Goal: Task Accomplishment & Management: Complete application form

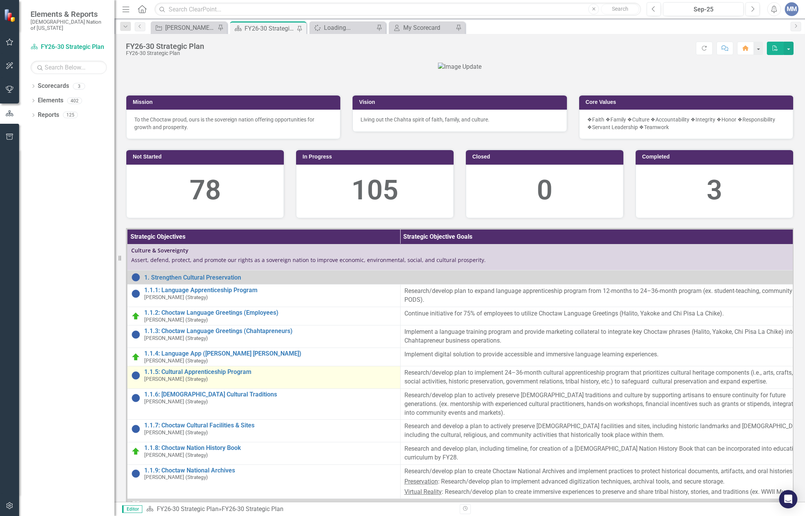
scroll to position [229, 0]
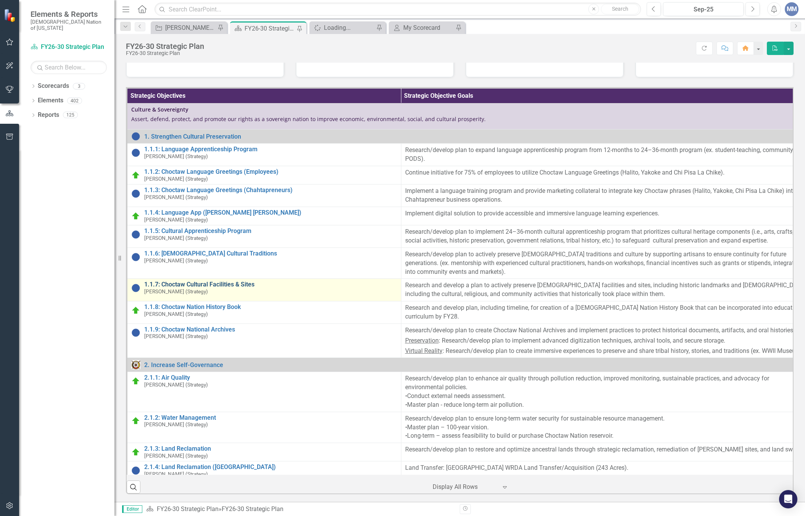
drag, startPoint x: 209, startPoint y: 377, endPoint x: 258, endPoint y: 75, distance: 306.3
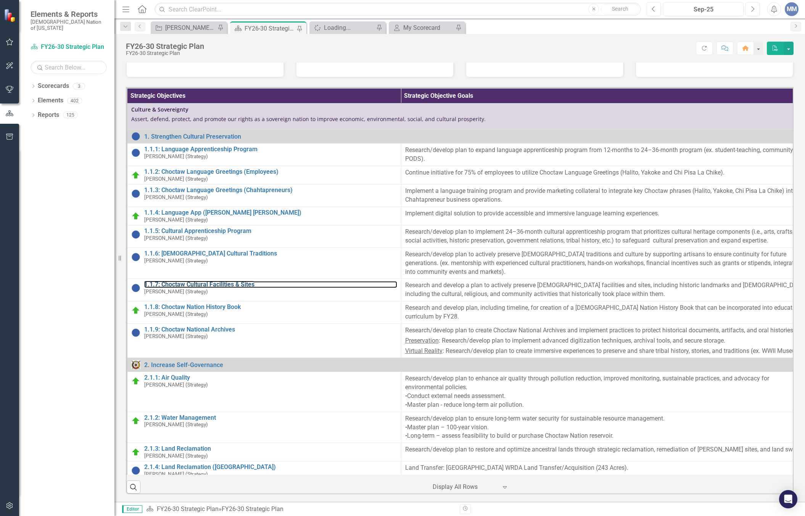
click at [209, 288] on link "1.1.7: Choctaw Cultural Facilities & Sites" at bounding box center [270, 284] width 253 height 7
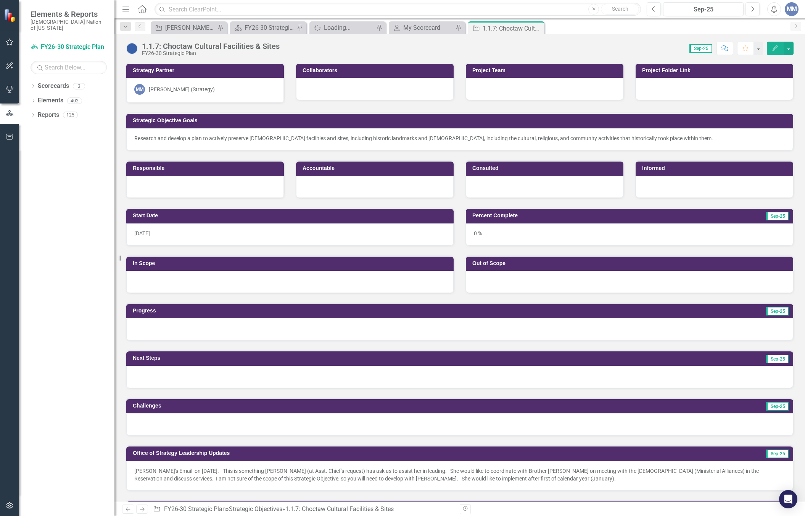
click at [131, 49] on img at bounding box center [132, 48] width 12 height 12
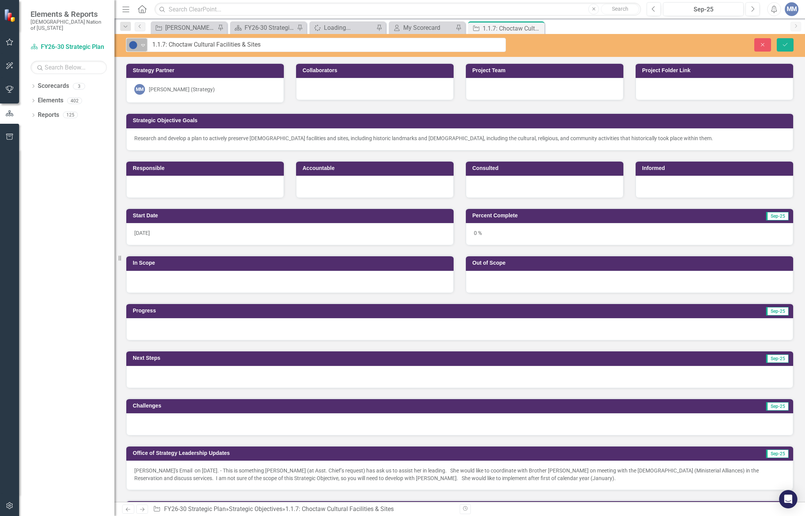
click at [142, 46] on icon "Expand" at bounding box center [143, 45] width 8 height 6
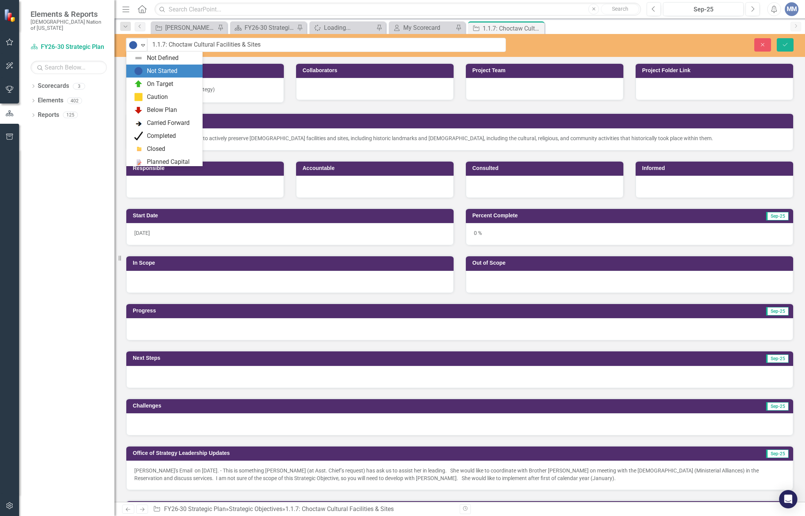
scroll to position [9, 0]
click at [147, 74] on div "On Target" at bounding box center [160, 75] width 26 height 9
drag, startPoint x: 140, startPoint y: 45, endPoint x: 144, endPoint y: 44, distance: 4.7
click at [140, 45] on icon "Expand" at bounding box center [143, 45] width 8 height 6
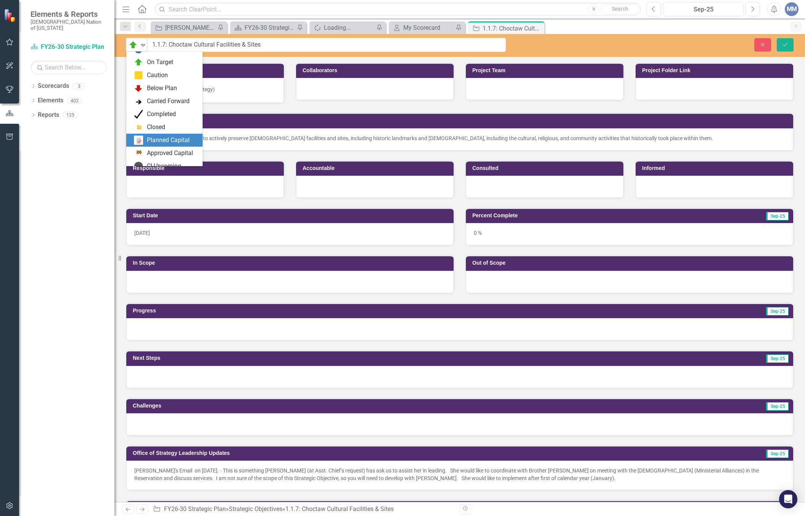
scroll to position [0, 0]
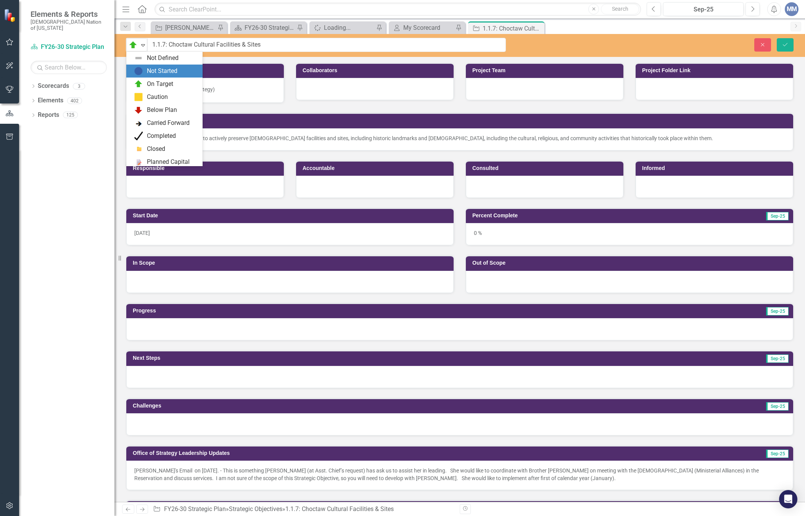
click at [140, 66] on img at bounding box center [138, 70] width 9 height 9
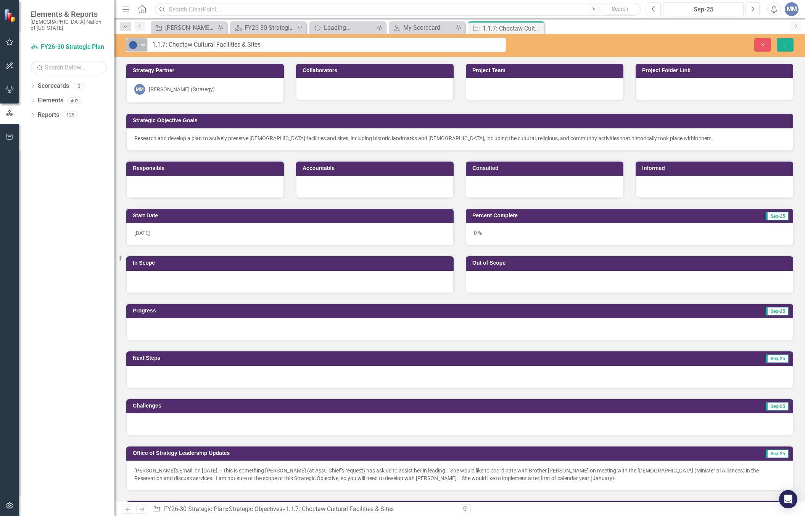
click at [147, 46] on icon "Expand" at bounding box center [143, 45] width 8 height 6
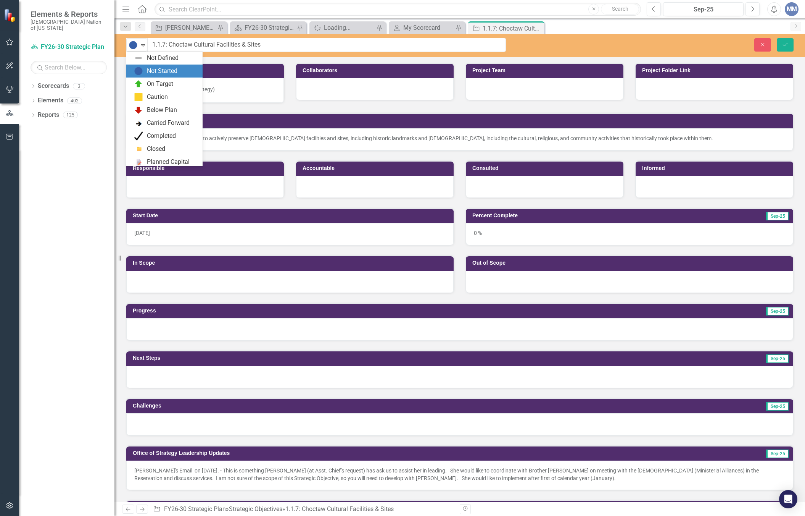
scroll to position [9, 0]
click at [153, 69] on div "On Target" at bounding box center [164, 75] width 76 height 13
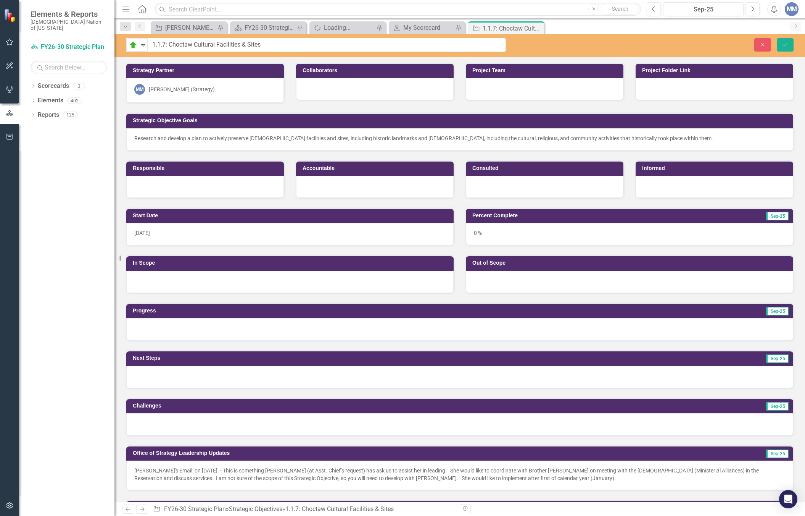
click at [613, 217] on h3 "Percent Complete" at bounding box center [577, 216] width 210 height 6
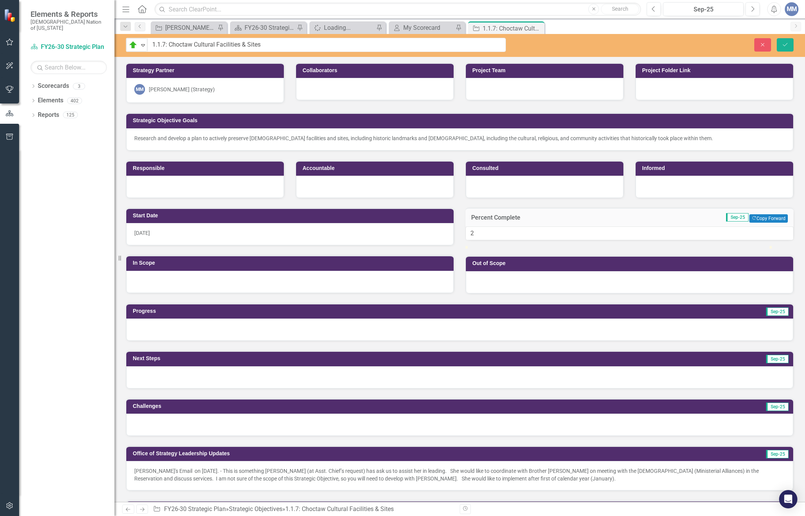
type input "3"
drag, startPoint x: 474, startPoint y: 260, endPoint x: 482, endPoint y: 259, distance: 8.2
click at [475, 246] on div at bounding box center [475, 246] width 0 height 0
click at [191, 188] on div at bounding box center [205, 187] width 158 height 22
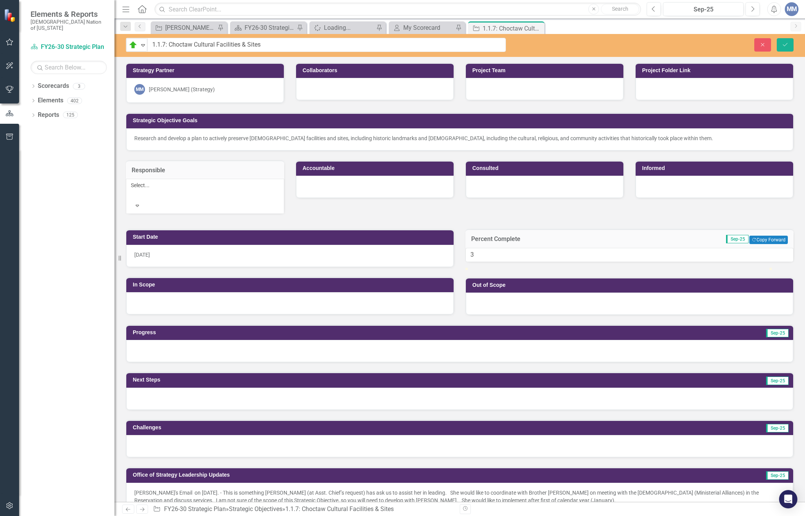
click at [133, 190] on div at bounding box center [132, 194] width 1 height 9
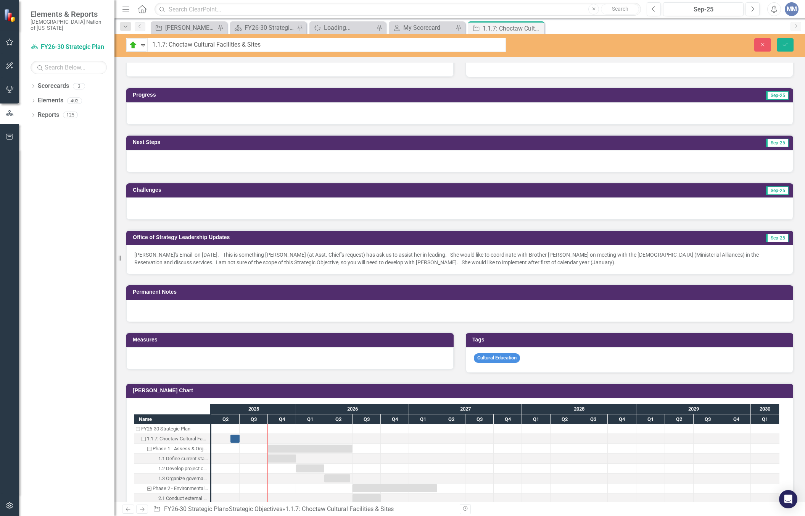
scroll to position [0, 0]
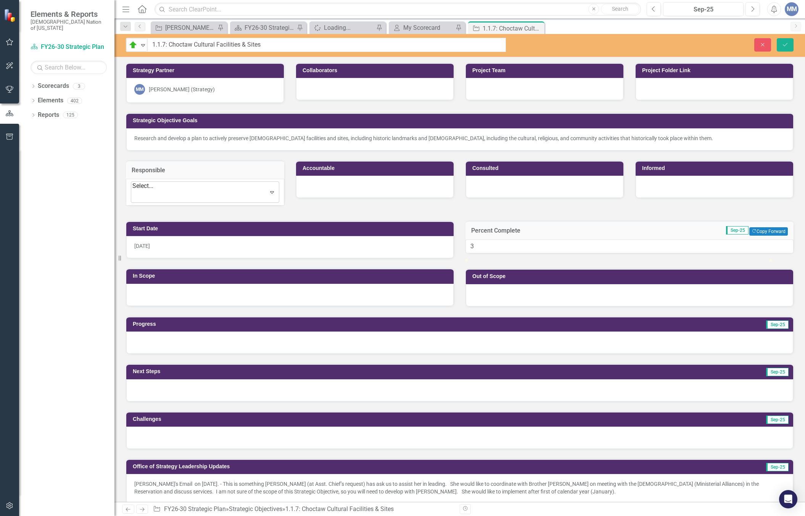
click at [135, 194] on div at bounding box center [134, 196] width 2 height 10
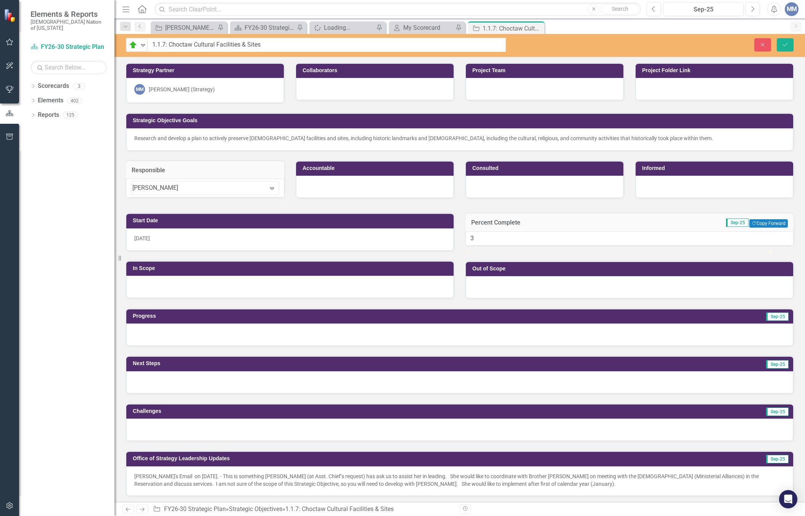
type input "ian"
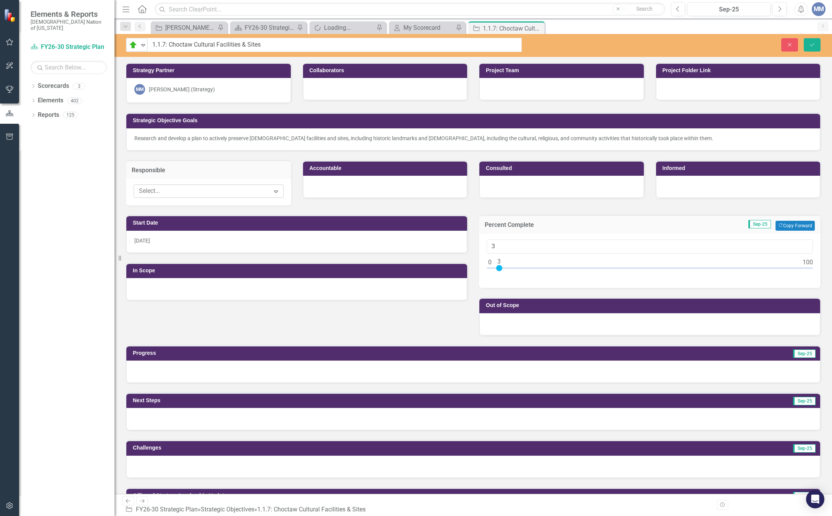
click at [203, 190] on div at bounding box center [203, 191] width 134 height 10
type input "i"
type input "Ian"
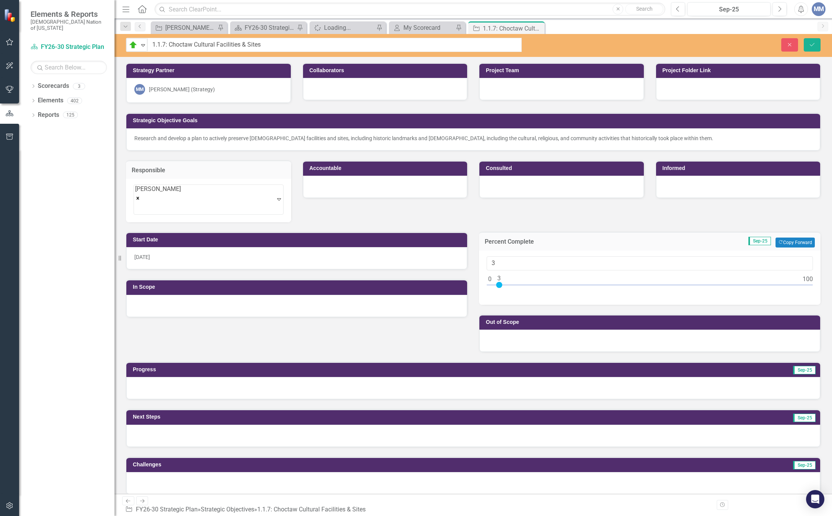
click at [372, 170] on h3 "Accountable" at bounding box center [387, 168] width 154 height 6
click at [347, 195] on div at bounding box center [380, 191] width 134 height 10
type input "Seth"
click at [100, 515] on span "Seth Fairchild" at bounding box center [54, 521] width 92 height 7
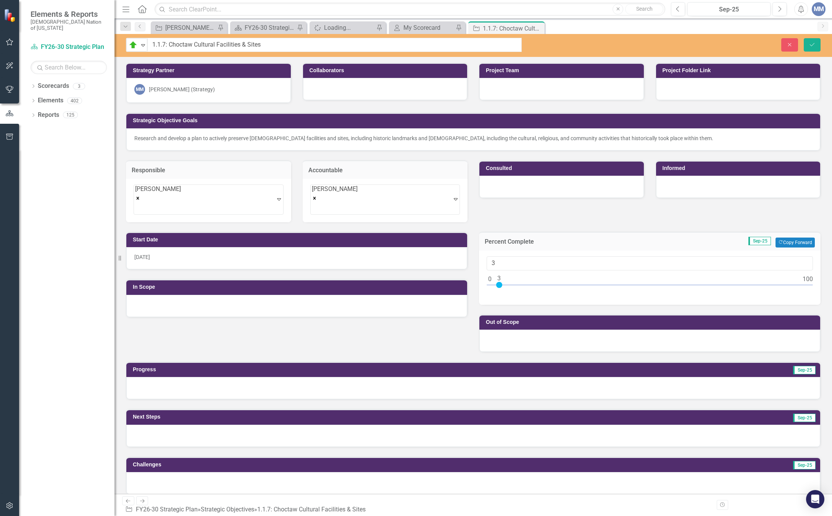
click at [532, 167] on h3 "Consulted" at bounding box center [563, 168] width 154 height 6
click at [508, 186] on div at bounding box center [556, 191] width 134 height 10
click at [766, 171] on td "Informed" at bounding box center [740, 168] width 154 height 11
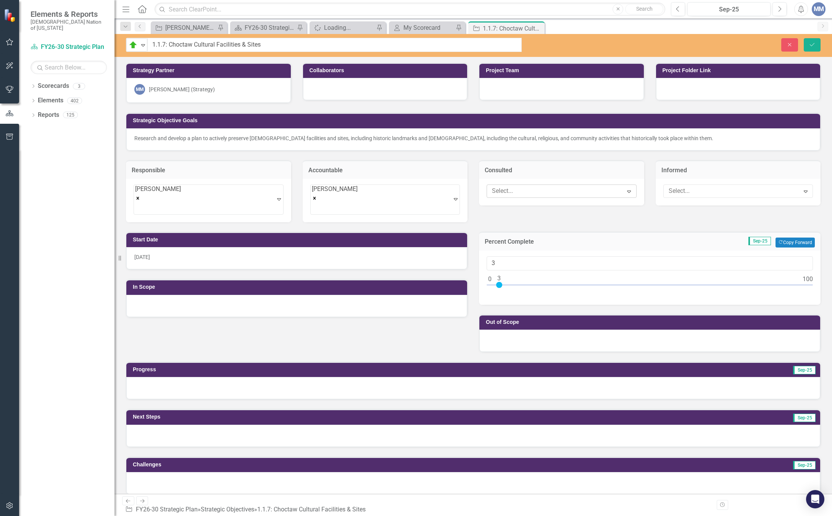
click at [616, 194] on div at bounding box center [556, 191] width 134 height 10
click at [540, 192] on div at bounding box center [556, 191] width 134 height 10
type input "stacy"
click at [679, 193] on div at bounding box center [733, 191] width 134 height 10
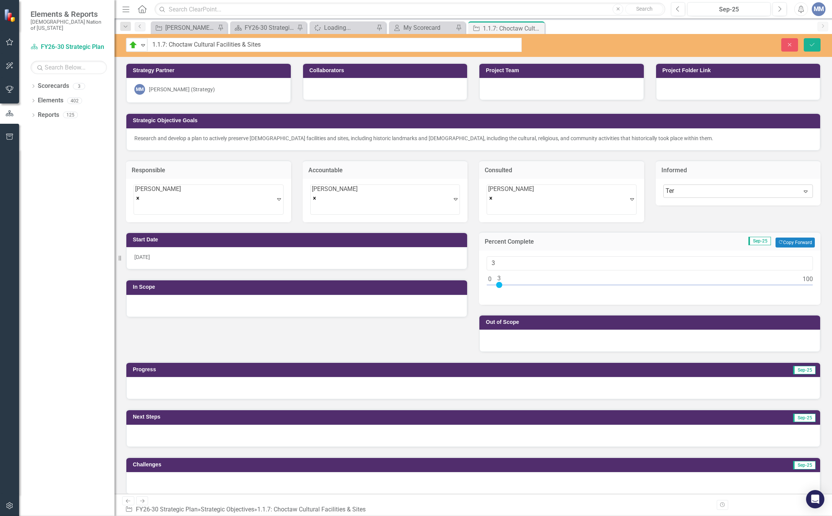
type input "Tere"
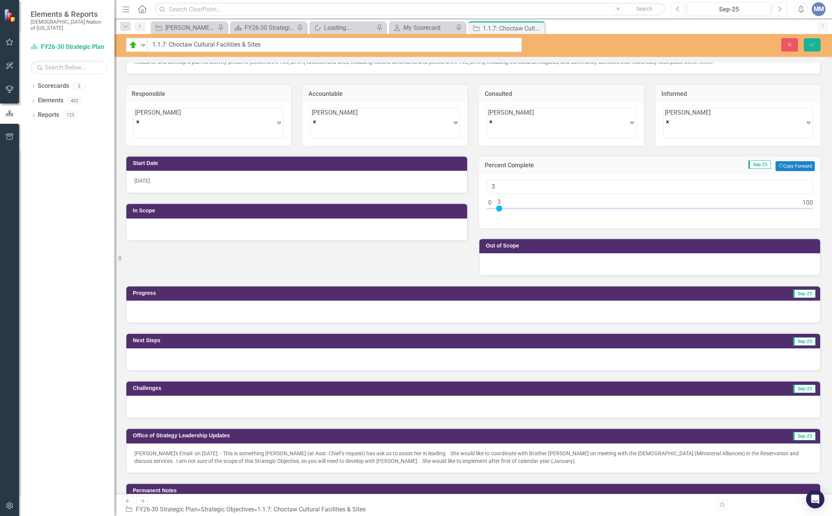
scroll to position [153, 0]
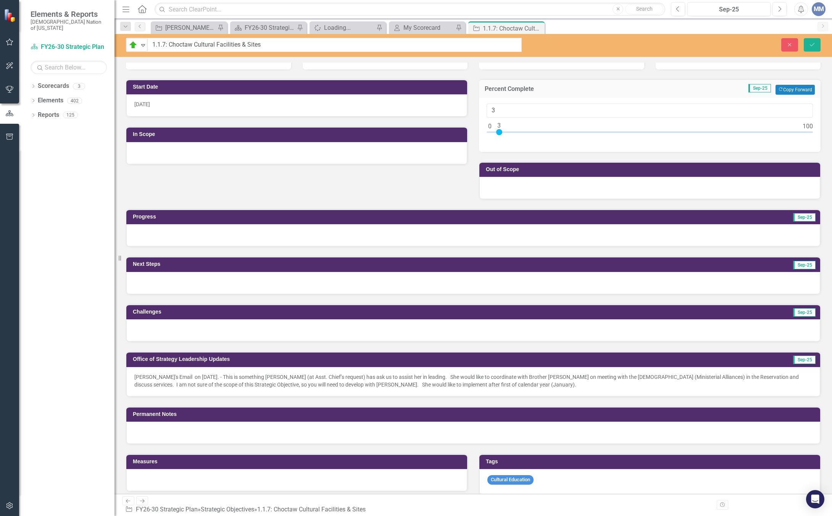
click at [159, 227] on div at bounding box center [473, 235] width 694 height 22
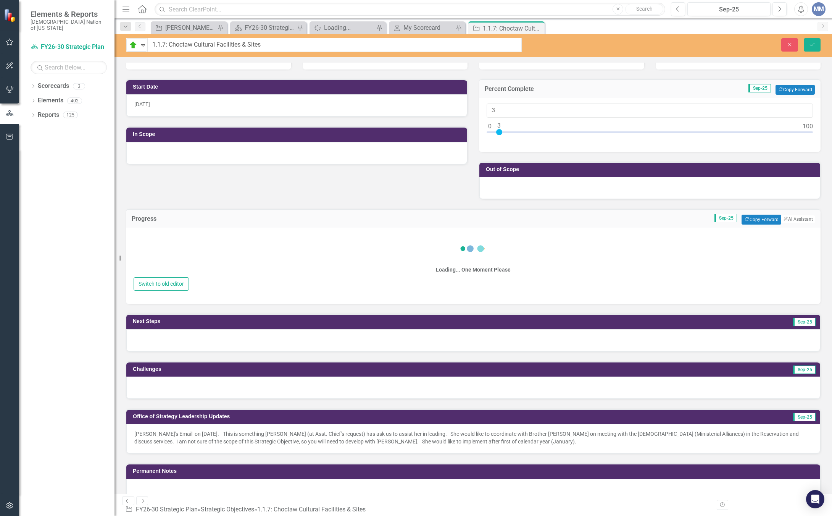
click at [234, 277] on div "Switch to old editor" at bounding box center [473, 283] width 679 height 13
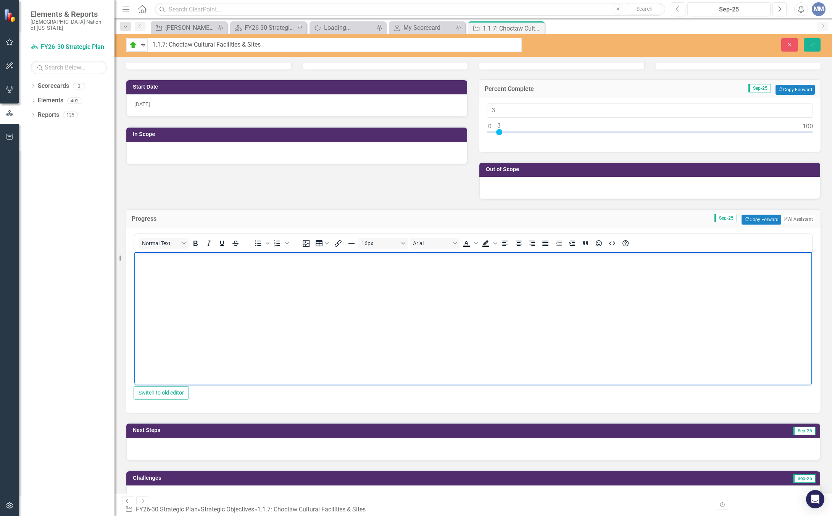
scroll to position [0, 0]
click at [376, 258] on p "Wheelock Academy kick off meeting held September 9, 2025. Feasibility study com…" at bounding box center [473, 258] width 674 height 9
click at [518, 255] on p "Wheelock Academy kick off meeting held September 9, 2025. Feasibility study com…" at bounding box center [473, 258] width 674 height 9
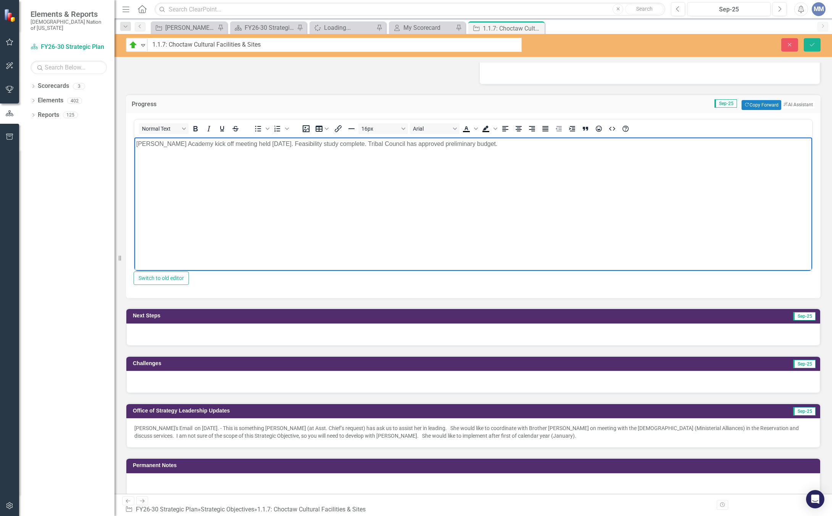
click at [182, 332] on div at bounding box center [473, 334] width 694 height 22
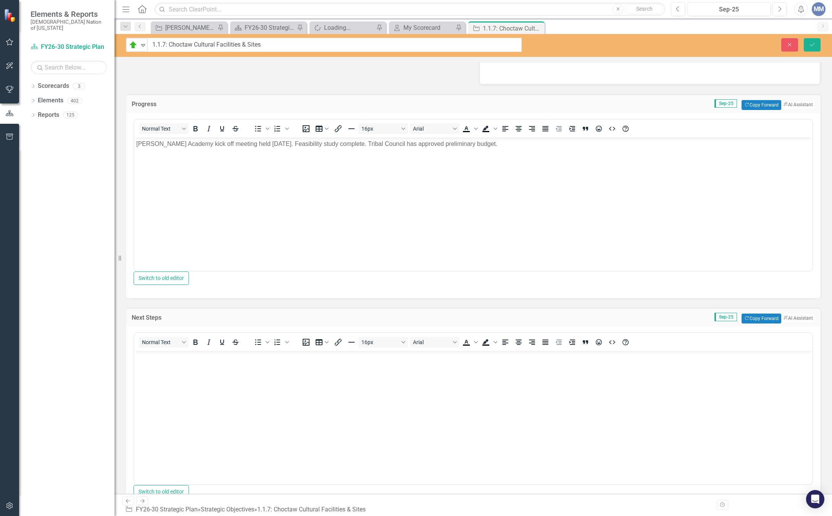
scroll to position [458, 0]
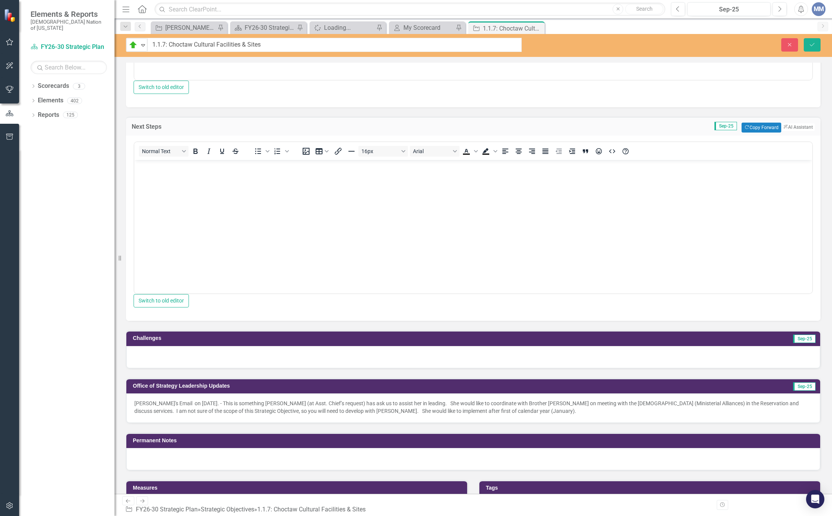
click at [175, 178] on body "Rich Text Area. Press ALT-0 for help." at bounding box center [473, 217] width 678 height 114
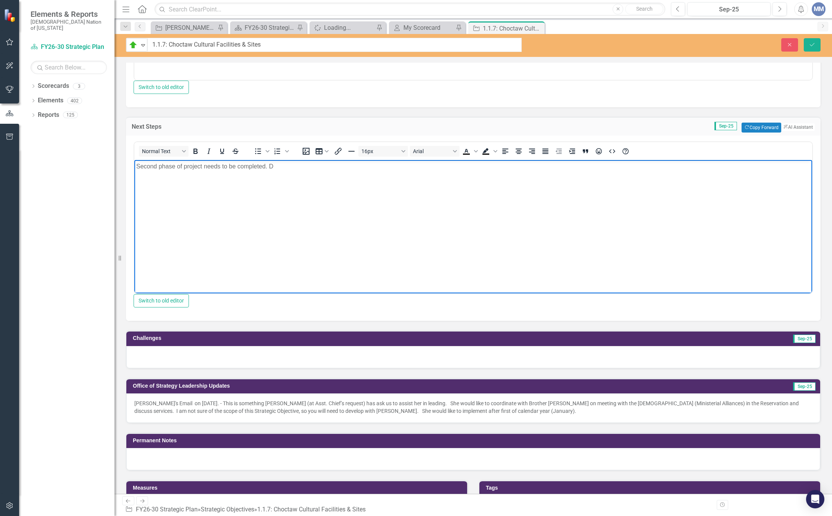
click at [322, 168] on p "Second phase of project needs to be completed. D" at bounding box center [473, 166] width 674 height 9
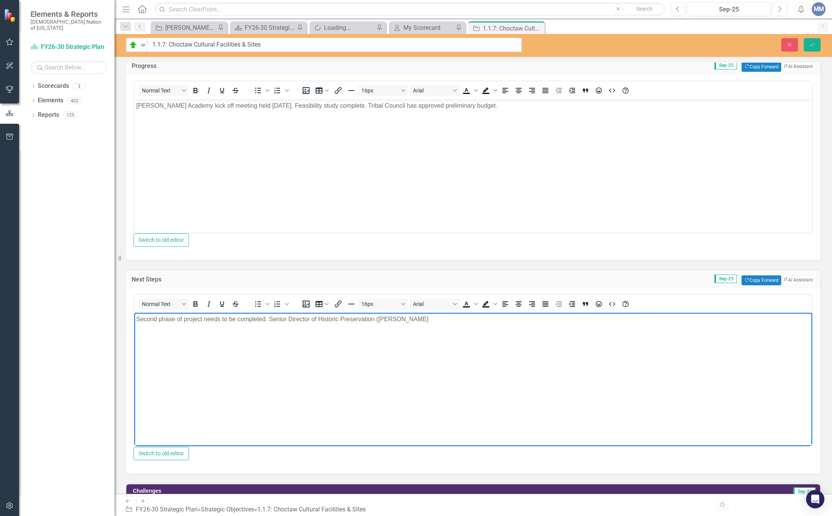
click at [525, 105] on p "Wheelock Academy kick off meeting held September 9, 2025. Feasibility study com…" at bounding box center [473, 105] width 674 height 9
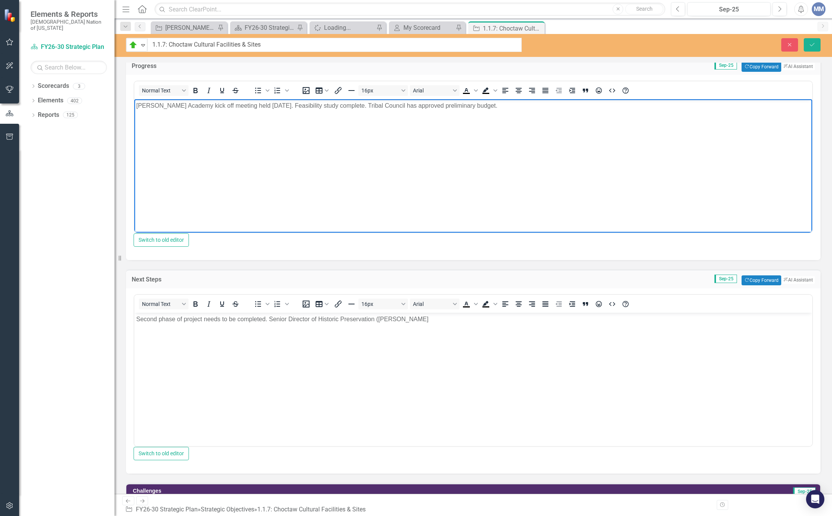
click at [435, 321] on p "Second phase of project needs to be completed. Senior Director of Historic Pres…" at bounding box center [473, 318] width 674 height 9
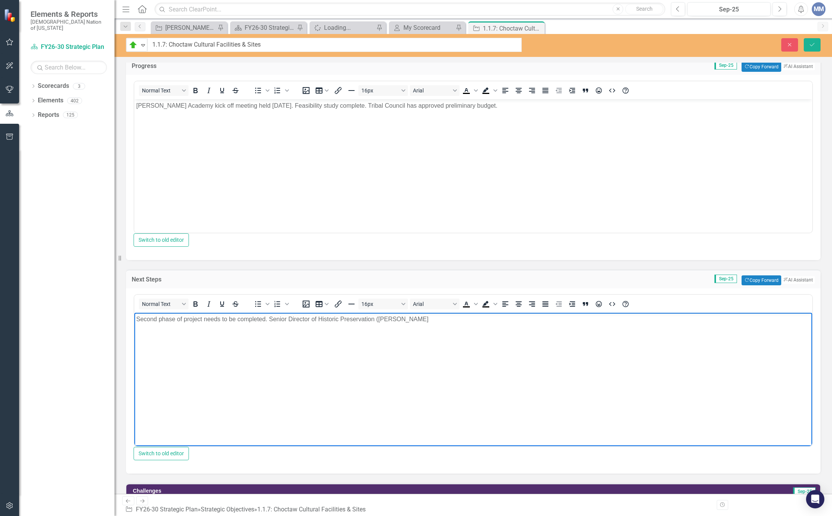
drag, startPoint x: 435, startPoint y: 321, endPoint x: 271, endPoint y: 321, distance: 164.1
click at [271, 321] on p "Second phase of project needs to be completed. Senior Director of Historic Pres…" at bounding box center [473, 318] width 674 height 9
copy p "Senior Director of Historic Preservation (Iam Thompston"
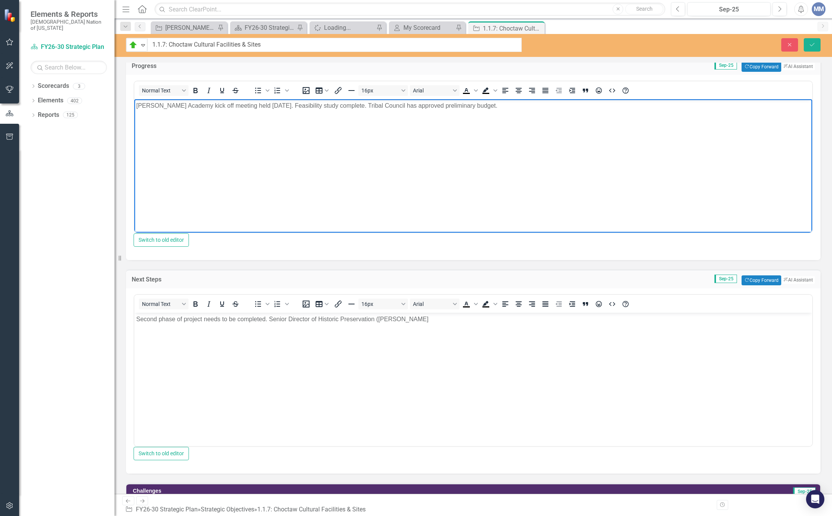
click at [531, 103] on p "Wheelock Academy kick off meeting held September 9, 2025. Feasibility study com…" at bounding box center [473, 105] width 674 height 9
click at [627, 103] on p "Wheelock Academy kick off meeting held September 9, 2025. Feasibility study com…" at bounding box center [473, 105] width 674 height 9
click at [679, 110] on p "Wheelock Academy kick off meeting held September 9, 2025. Feasibility study com…" at bounding box center [473, 105] width 674 height 9
click at [465, 324] on body "Second phase of project needs to be completed. Senior Director of Historic Pres…" at bounding box center [473, 370] width 678 height 114
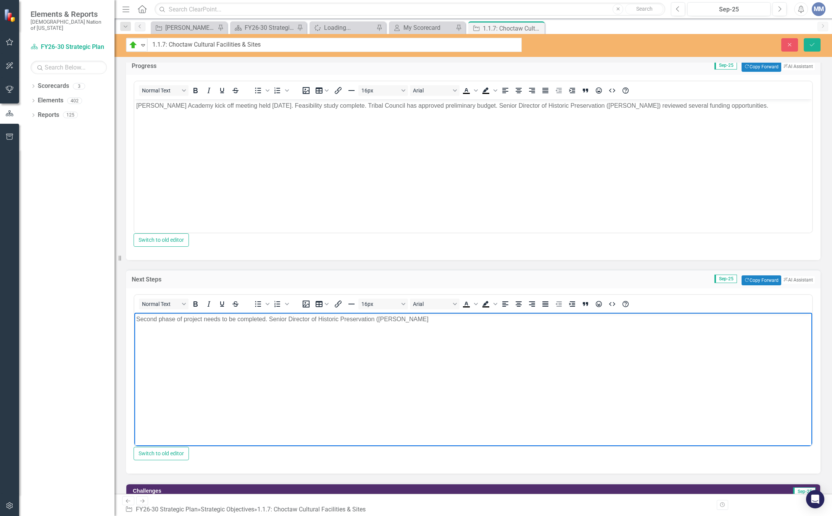
drag, startPoint x: 421, startPoint y: 322, endPoint x: 271, endPoint y: 321, distance: 150.0
click at [271, 321] on p "Second phase of project needs to be completed. Senior Director of Historic Pres…" at bounding box center [473, 318] width 674 height 9
click at [182, 338] on p "Construction" at bounding box center [473, 334] width 674 height 9
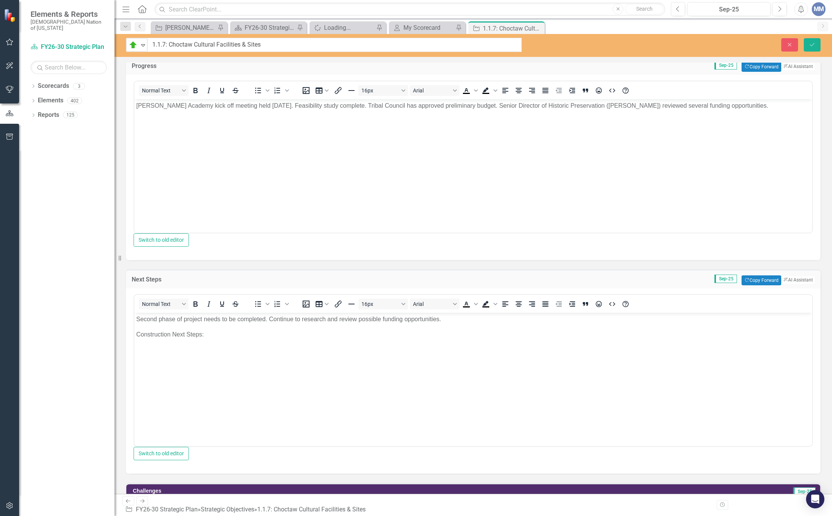
click at [221, 334] on p "Construction Next Steps:" at bounding box center [473, 334] width 674 height 9
click at [262, 94] on div "To open the popup, press Shift+Enter To open the popup, press Shift+Enter" at bounding box center [271, 90] width 48 height 15
click at [260, 92] on icon "Bullet list" at bounding box center [258, 91] width 6 height 6
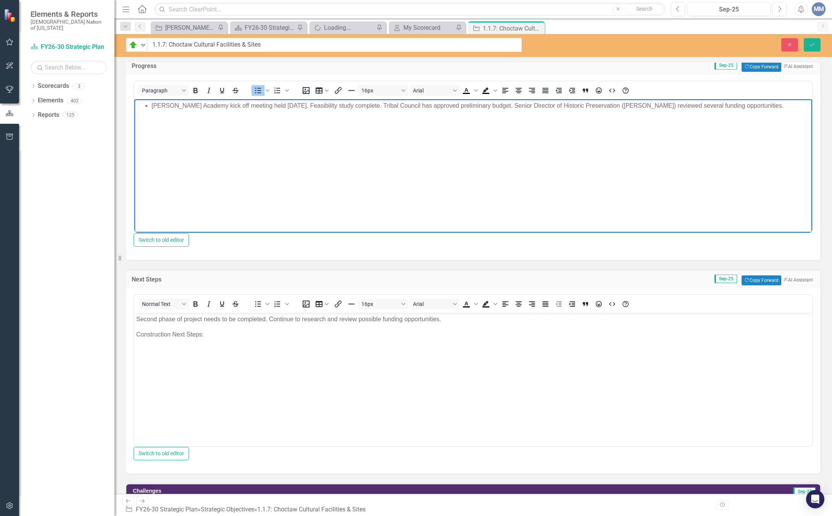
drag, startPoint x: 149, startPoint y: 106, endPoint x: 113, endPoint y: 106, distance: 35.9
click at [134, 106] on html "[PERSON_NAME] Academy kick off meeting held [DATE]. Feasibility study complete.…" at bounding box center [473, 156] width 678 height 114
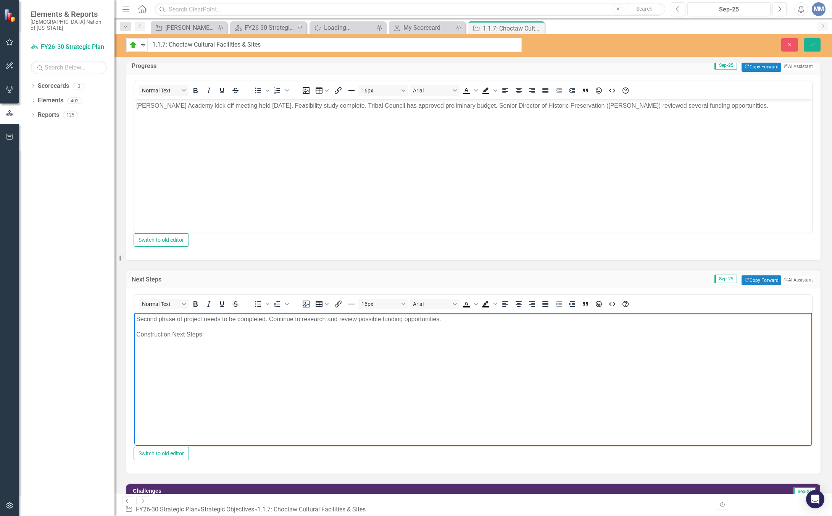
click at [180, 349] on p "Rich Text Area. Press ALT-0 for help." at bounding box center [473, 349] width 674 height 9
click at [259, 305] on icon "Bullet list" at bounding box center [257, 303] width 9 height 9
click at [169, 361] on li "Rich Text Area. Press ALT-0 for help." at bounding box center [481, 358] width 659 height 9
click at [805, 44] on icon "Save" at bounding box center [812, 44] width 7 height 5
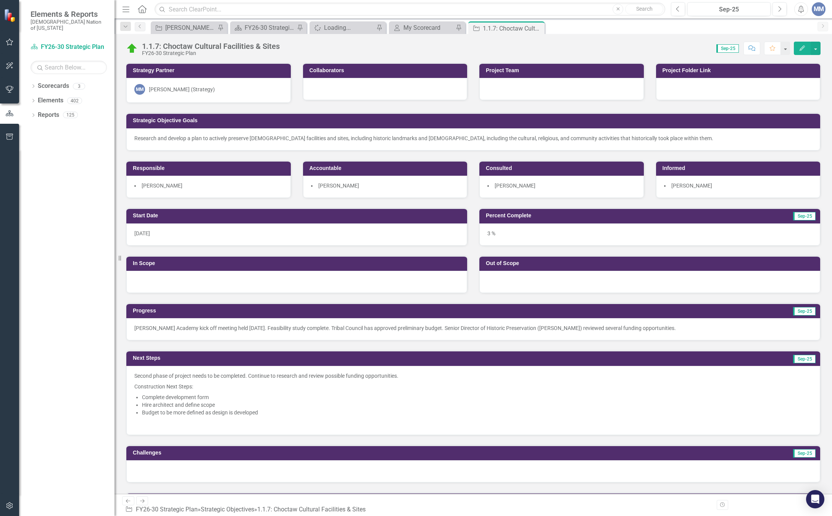
scroll to position [114, 0]
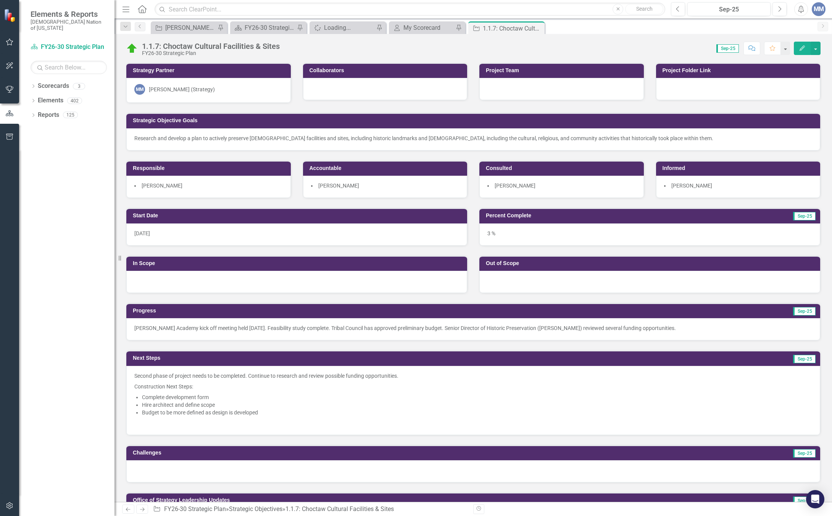
scroll to position [114, 0]
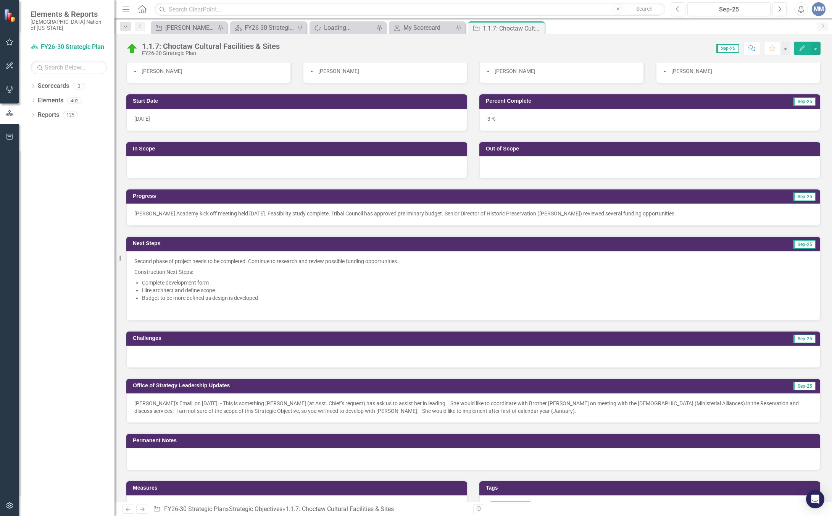
click at [314, 277] on p "Construction Next Steps:" at bounding box center [473, 271] width 678 height 11
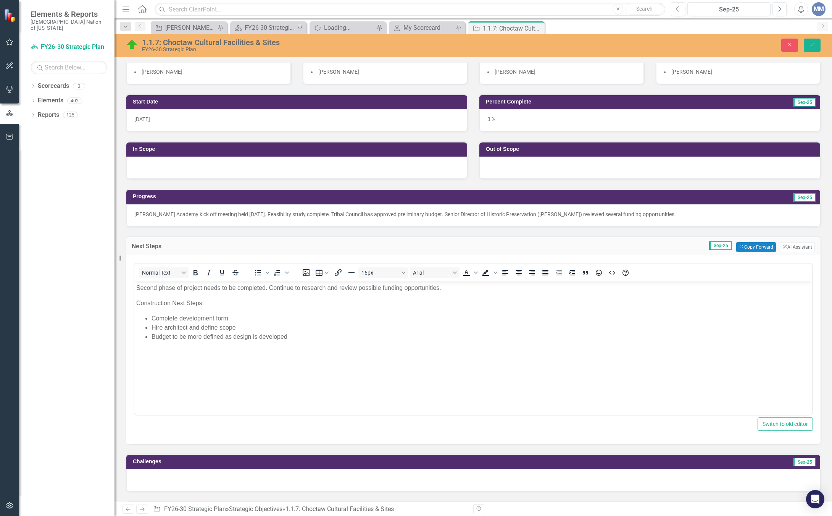
scroll to position [0, 0]
click at [135, 303] on body "Second phase of project needs to be completed. Continue to research and review …" at bounding box center [473, 338] width 678 height 114
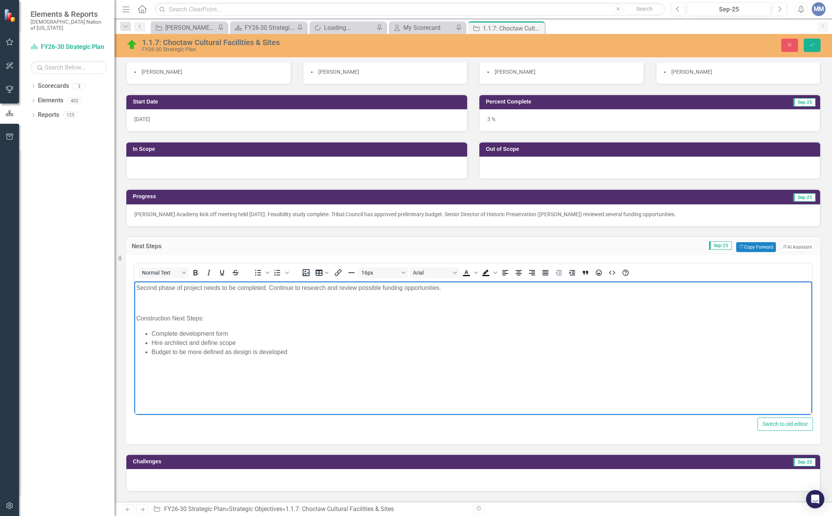
click at [135, 303] on body "Second phase of project needs to be completed. Continue to research and review …" at bounding box center [473, 338] width 678 height 114
click at [257, 270] on icon "Bullet list" at bounding box center [257, 272] width 9 height 9
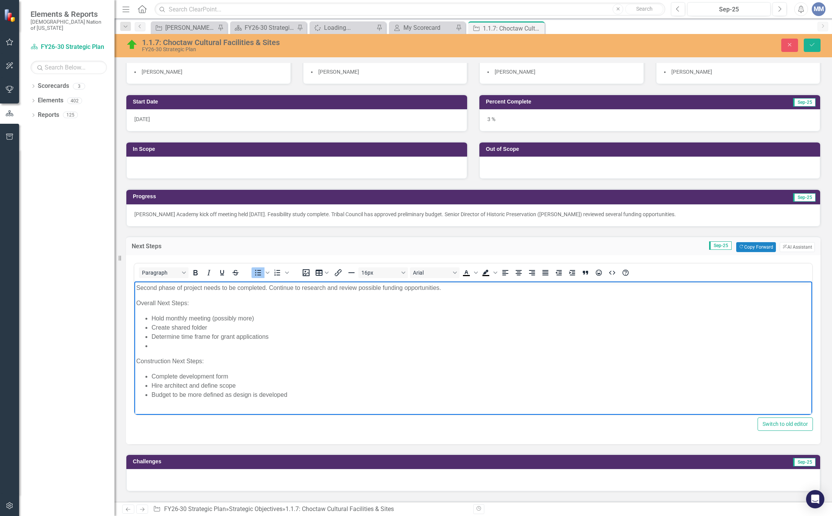
click at [270, 335] on li "Determine time frame for grant applications" at bounding box center [481, 336] width 659 height 9
click at [172, 348] on li "Rich Text Area. Press ALT-0 for help." at bounding box center [481, 345] width 659 height 9
click at [269, 334] on li "Determine time frame for grant applications" at bounding box center [481, 336] width 659 height 9
click at [176, 343] on li "Rich Text Area. Press ALT-0 for help." at bounding box center [481, 345] width 659 height 9
click at [808, 39] on button "Save" at bounding box center [812, 45] width 17 height 13
